Goal: Transaction & Acquisition: Obtain resource

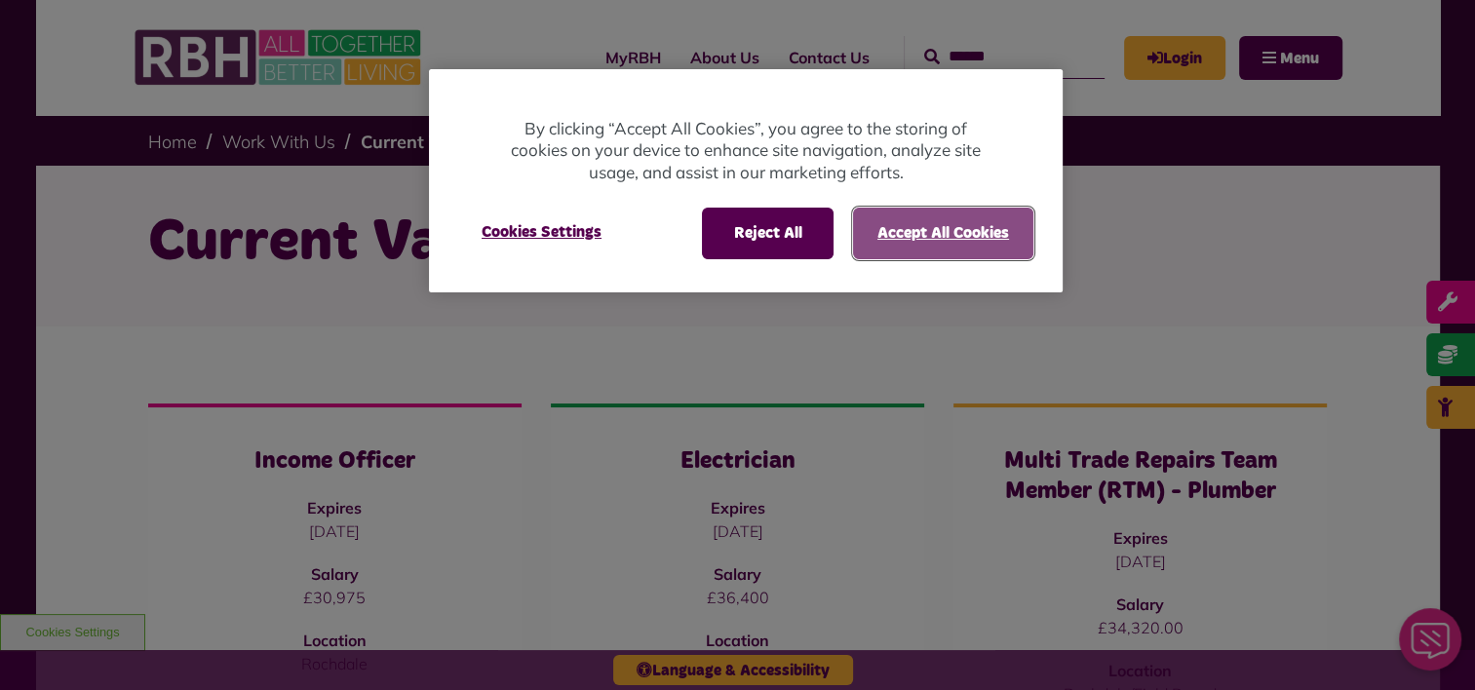
click at [984, 233] on button "Accept All Cookies" at bounding box center [943, 233] width 180 height 51
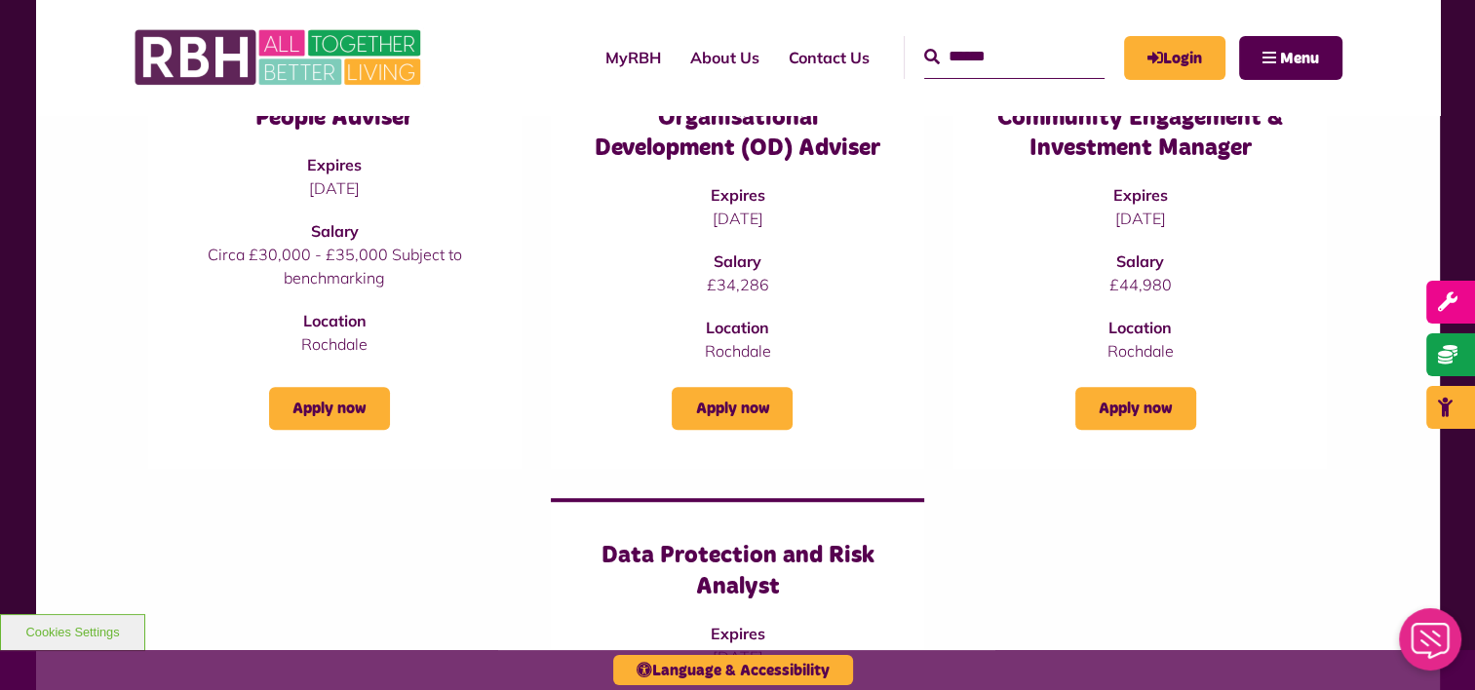
scroll to position [1248, 0]
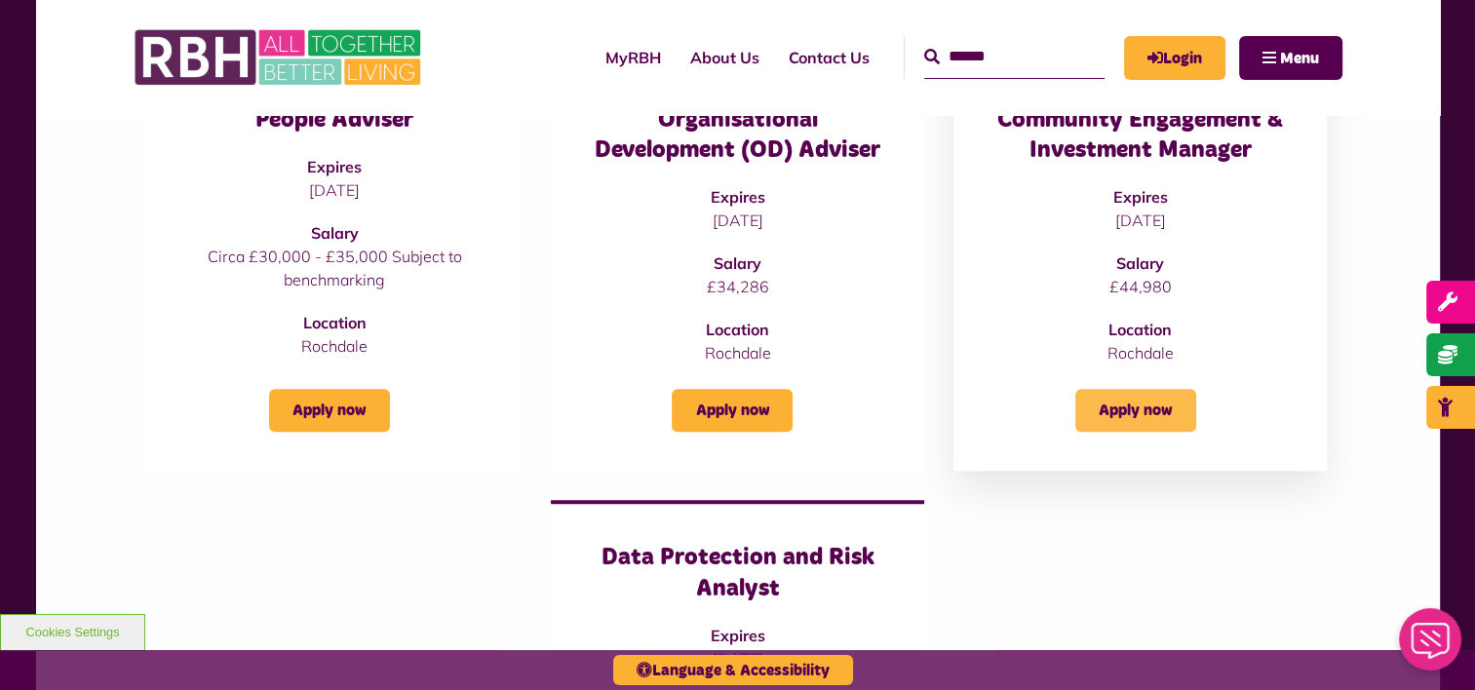
click at [1154, 410] on link "Apply now" at bounding box center [1135, 410] width 121 height 43
click at [690, 62] on link "About Us" at bounding box center [725, 57] width 98 height 53
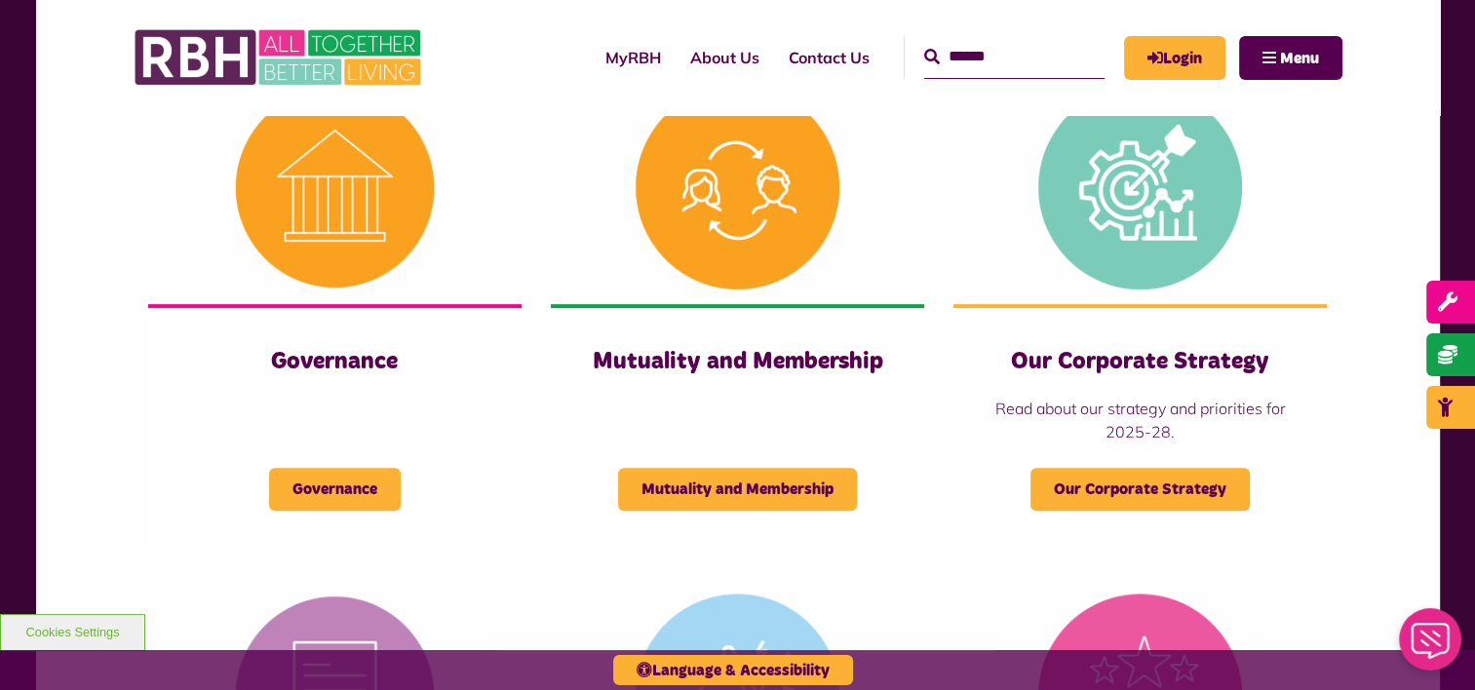
scroll to position [850, 0]
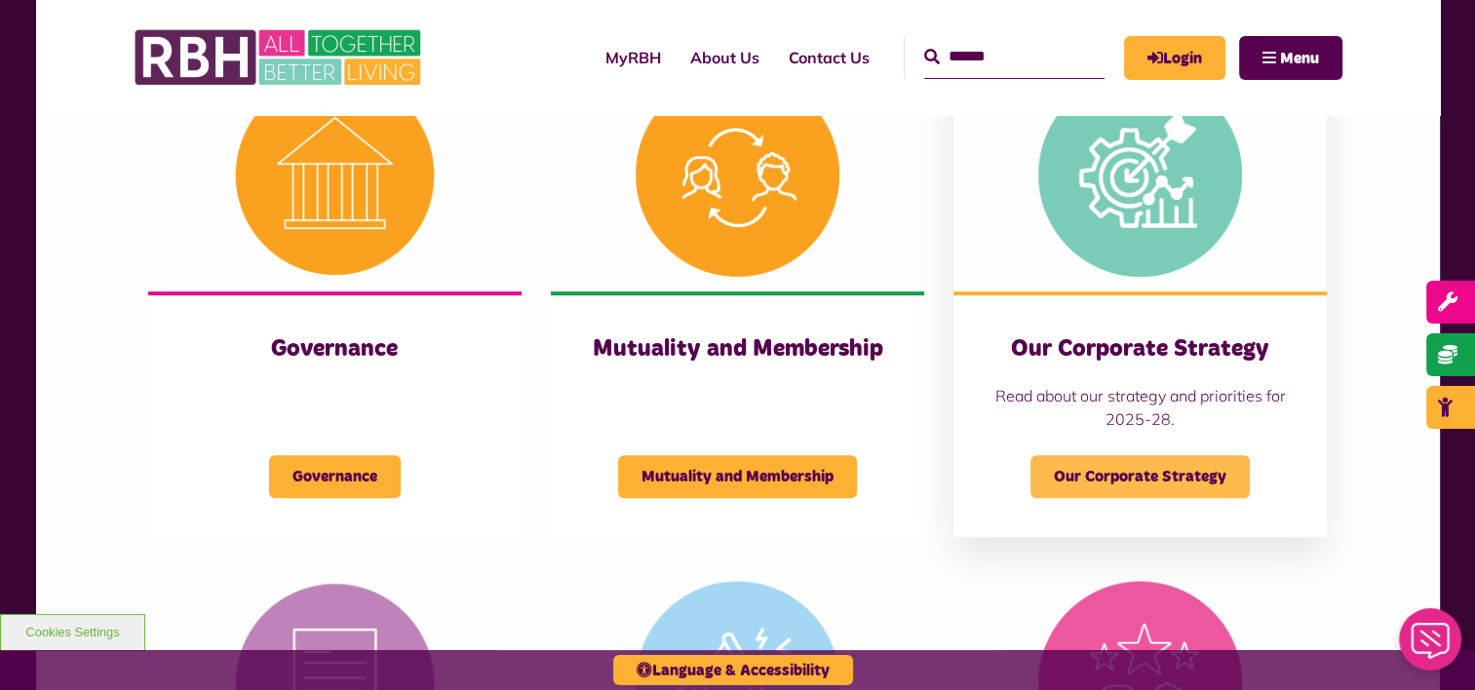
click at [1201, 472] on span "Our Corporate Strategy" at bounding box center [1139, 476] width 219 height 43
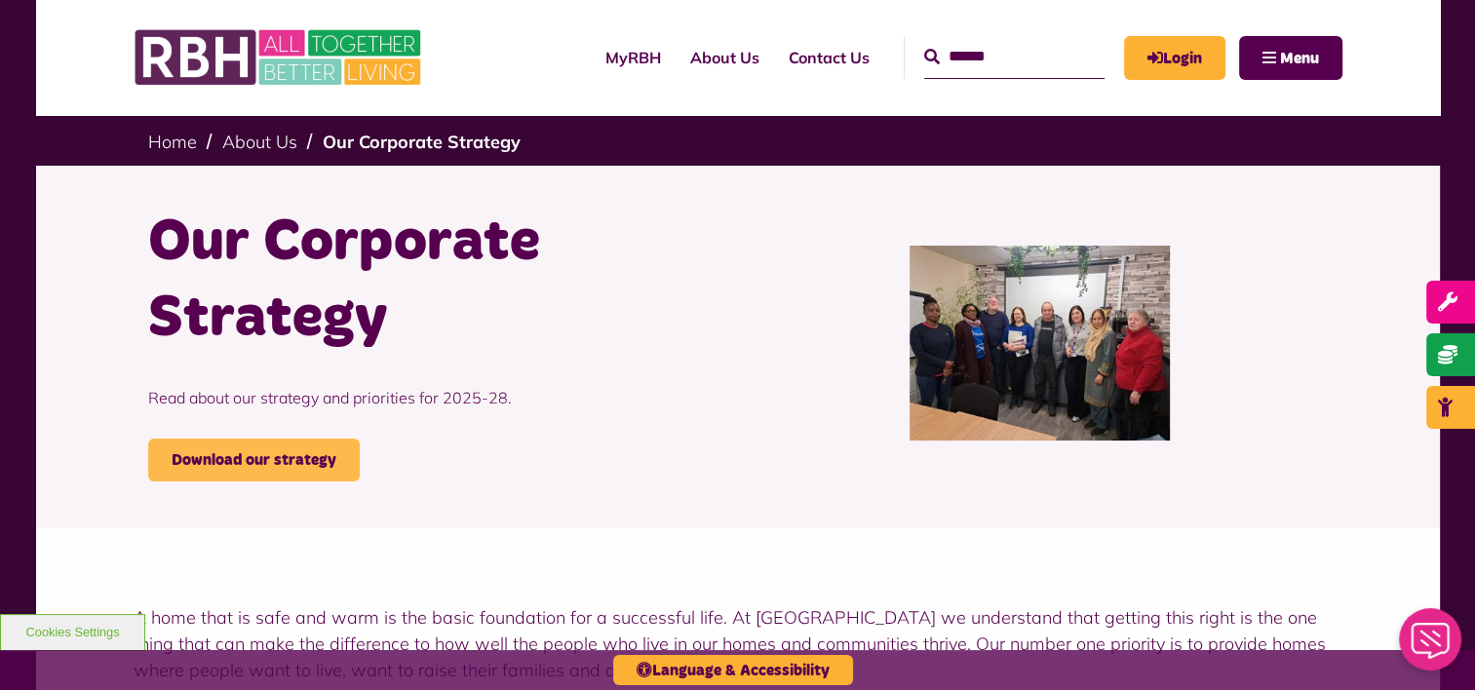
click at [230, 442] on link "Download our strategy" at bounding box center [254, 460] width 212 height 43
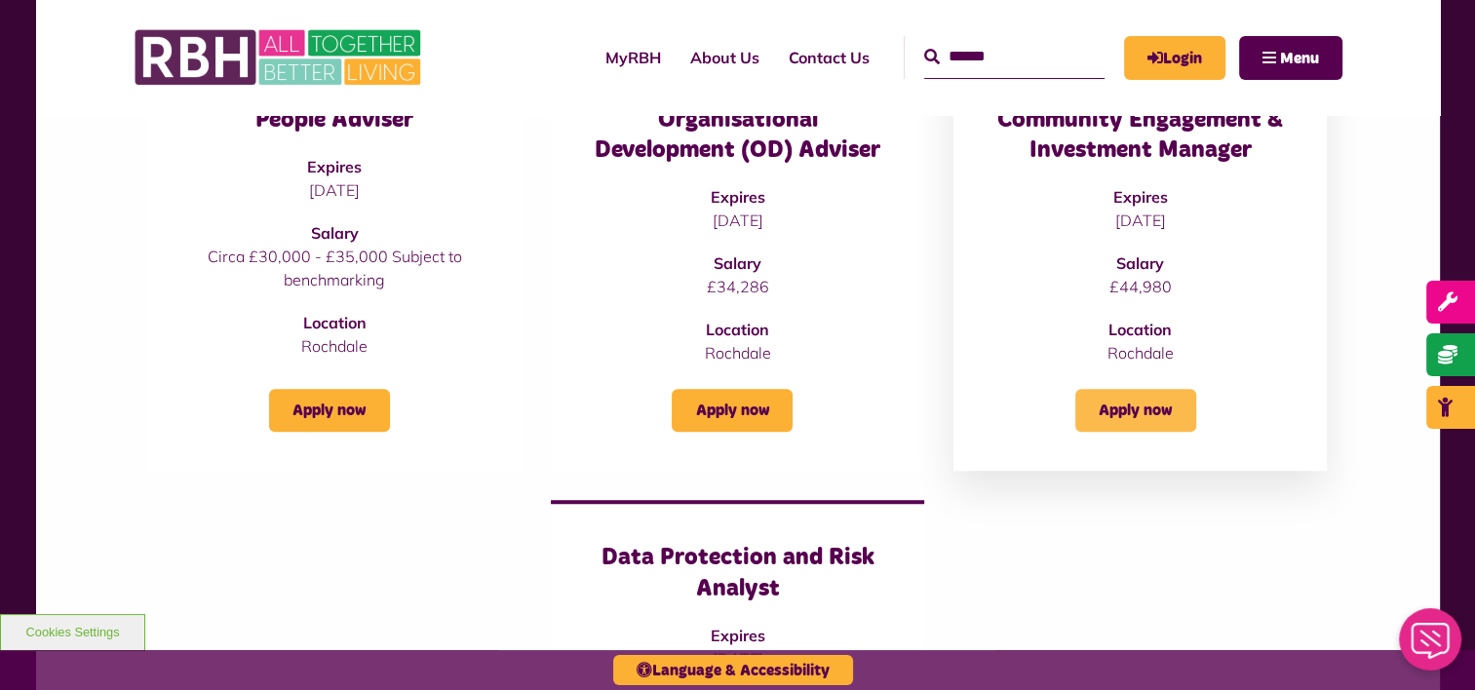
click at [1141, 429] on link "Apply now" at bounding box center [1135, 410] width 121 height 43
